Goal: Task Accomplishment & Management: Manage account settings

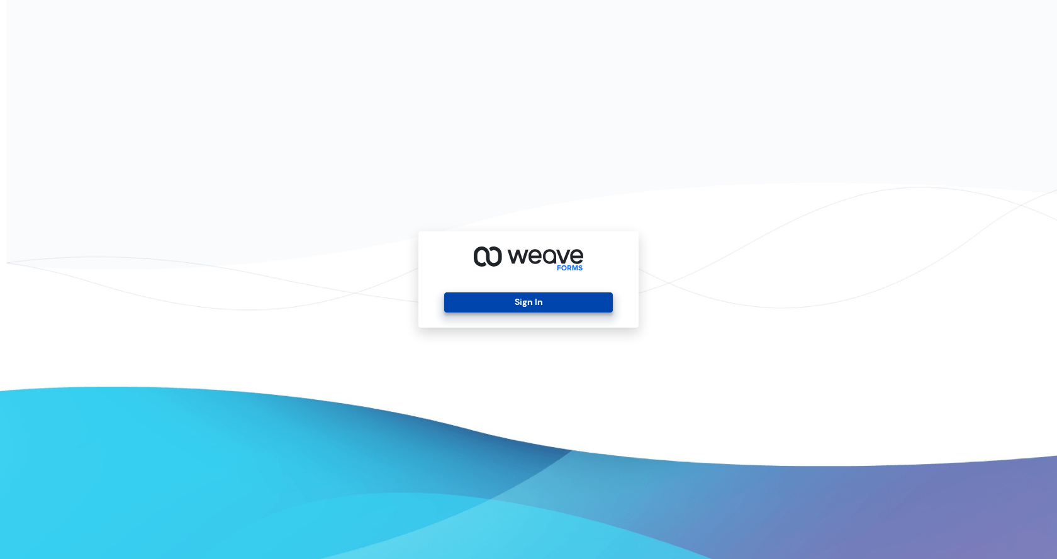
click at [536, 304] on button "Sign In" at bounding box center [528, 302] width 168 height 20
